Goal: Information Seeking & Learning: Learn about a topic

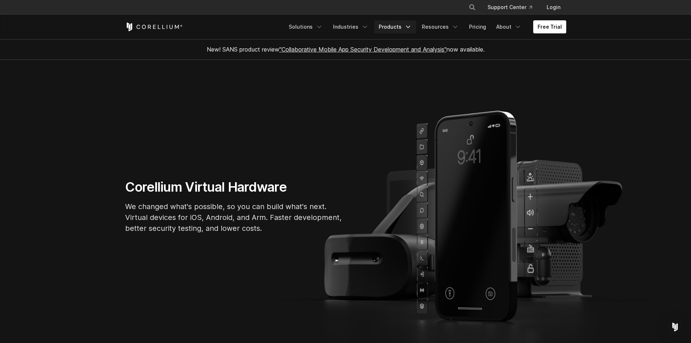
click at [394, 28] on link "Products" at bounding box center [395, 26] width 42 height 13
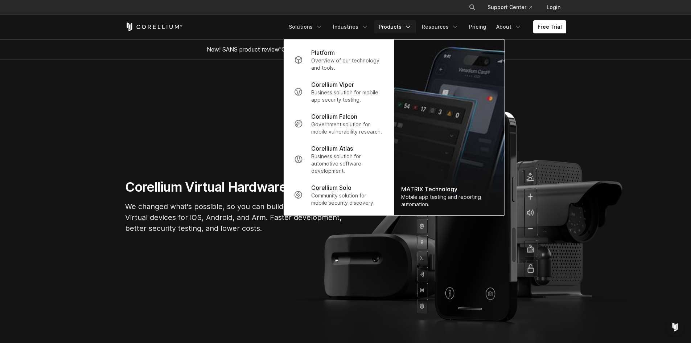
click at [336, 88] on p "Corellium Viper" at bounding box center [332, 84] width 43 height 9
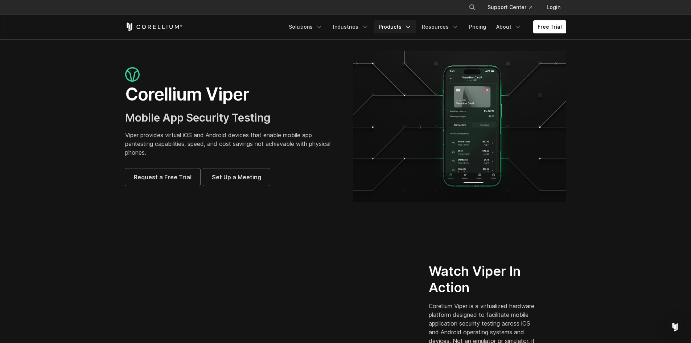
click at [407, 29] on icon "Navigation Menu" at bounding box center [407, 26] width 7 height 7
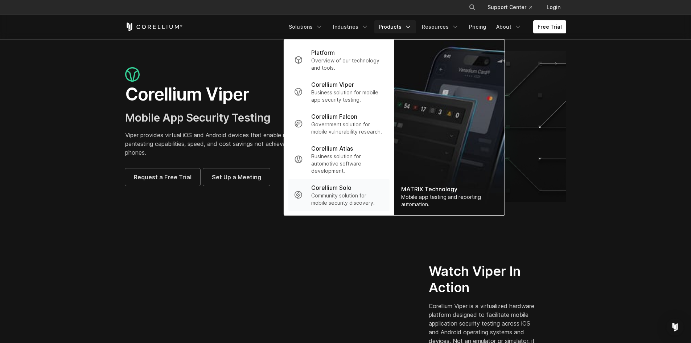
click at [337, 191] on p "Corellium Solo" at bounding box center [331, 187] width 40 height 9
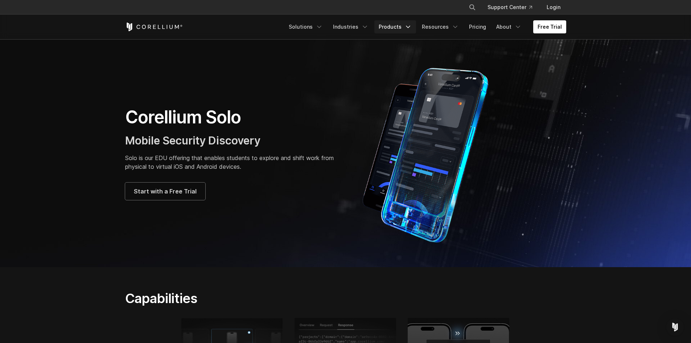
click at [410, 29] on icon "Navigation Menu" at bounding box center [407, 26] width 7 height 7
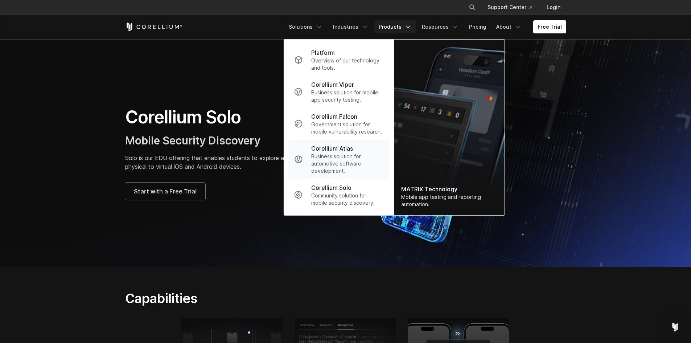
click at [329, 163] on p "Business solution for automotive software development." at bounding box center [347, 164] width 72 height 22
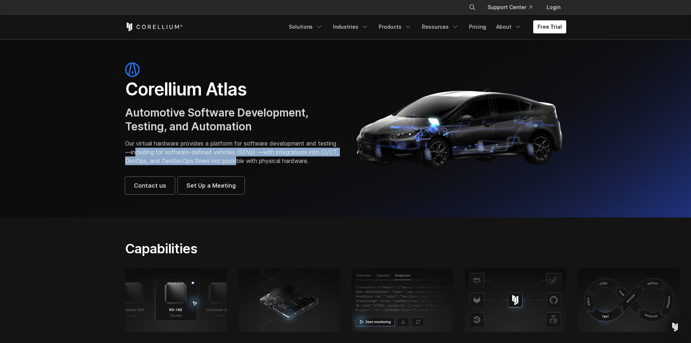
drag, startPoint x: 155, startPoint y: 154, endPoint x: 268, endPoint y: 161, distance: 112.9
click at [268, 161] on p "Our virtual hardware provides a platform for software development and testing—i…" at bounding box center [231, 152] width 213 height 26
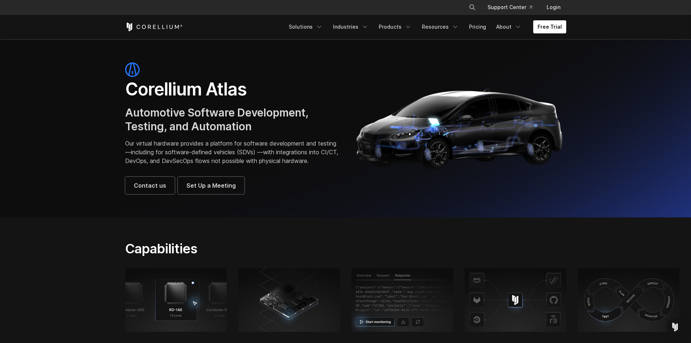
click at [248, 142] on p "Our virtual hardware provides a platform for software development and testing—i…" at bounding box center [231, 152] width 213 height 26
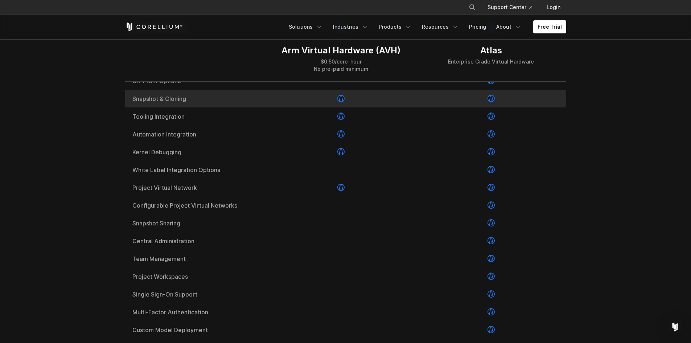
scroll to position [1087, 0]
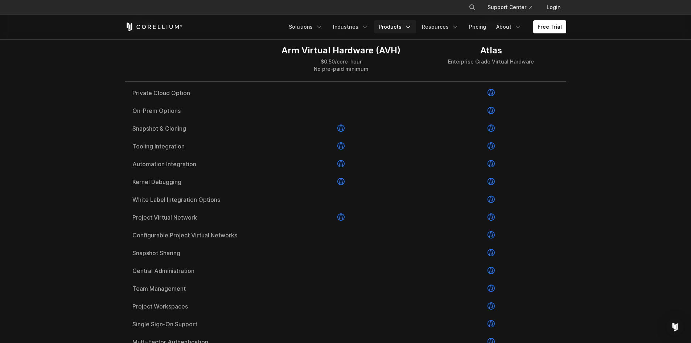
click at [415, 32] on link "Products" at bounding box center [395, 26] width 42 height 13
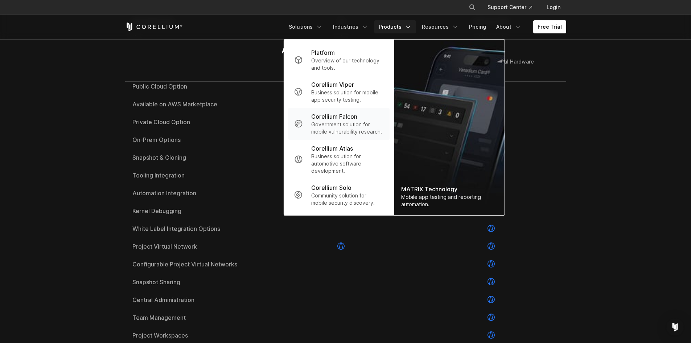
scroll to position [1027, 0]
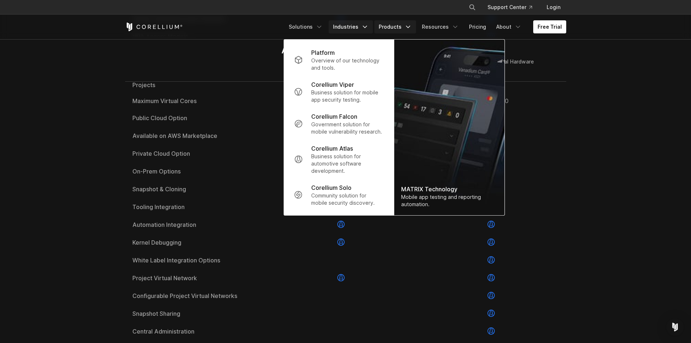
click at [364, 25] on link "Industries" at bounding box center [350, 26] width 44 height 13
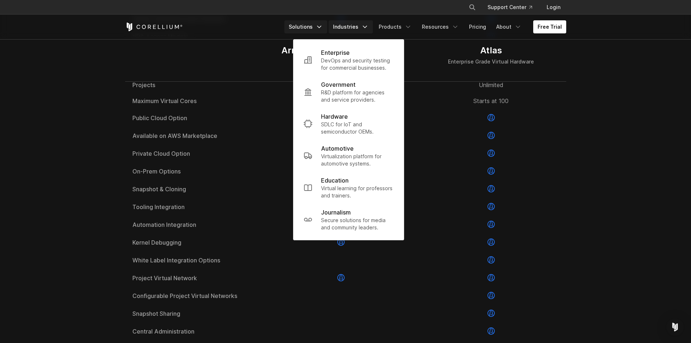
click at [314, 28] on link "Solutions" at bounding box center [305, 26] width 43 height 13
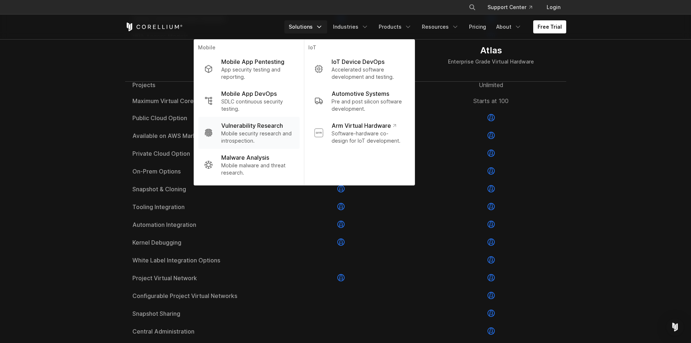
click at [249, 130] on p "Mobile security research and introspection." at bounding box center [257, 137] width 72 height 14
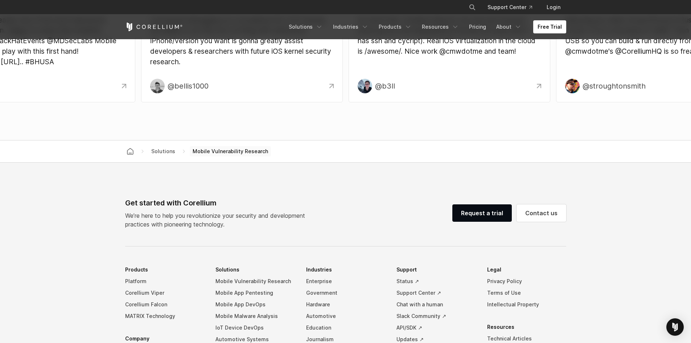
scroll to position [2296, 0]
click at [478, 208] on link "Request a trial" at bounding box center [481, 212] width 59 height 17
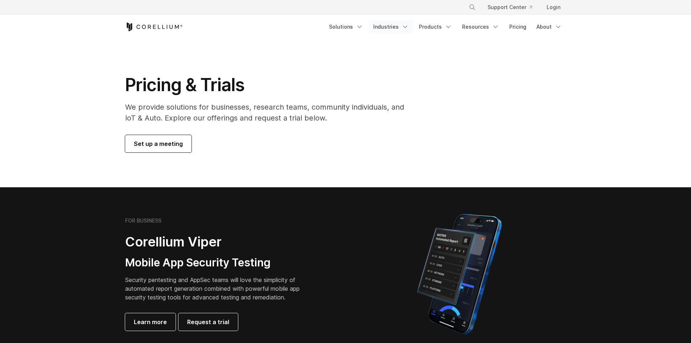
click at [394, 27] on link "Industries" at bounding box center [391, 26] width 44 height 13
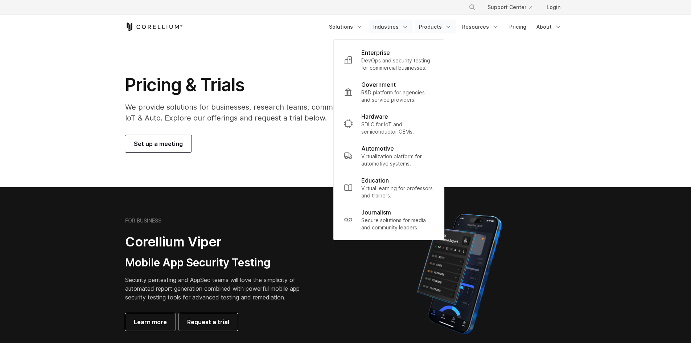
click at [446, 24] on link "Products" at bounding box center [435, 26] width 42 height 13
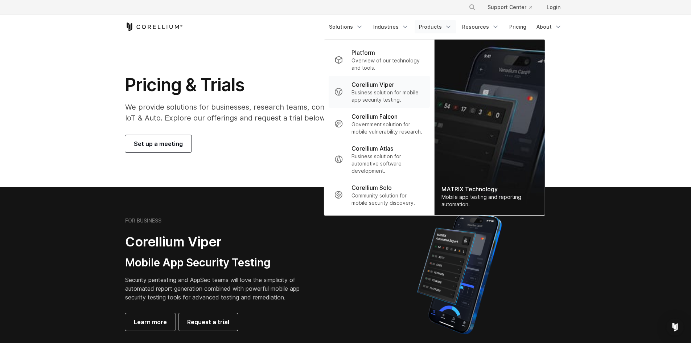
click at [391, 97] on p "Business solution for mobile app security testing." at bounding box center [387, 96] width 72 height 14
